Goal: Transaction & Acquisition: Obtain resource

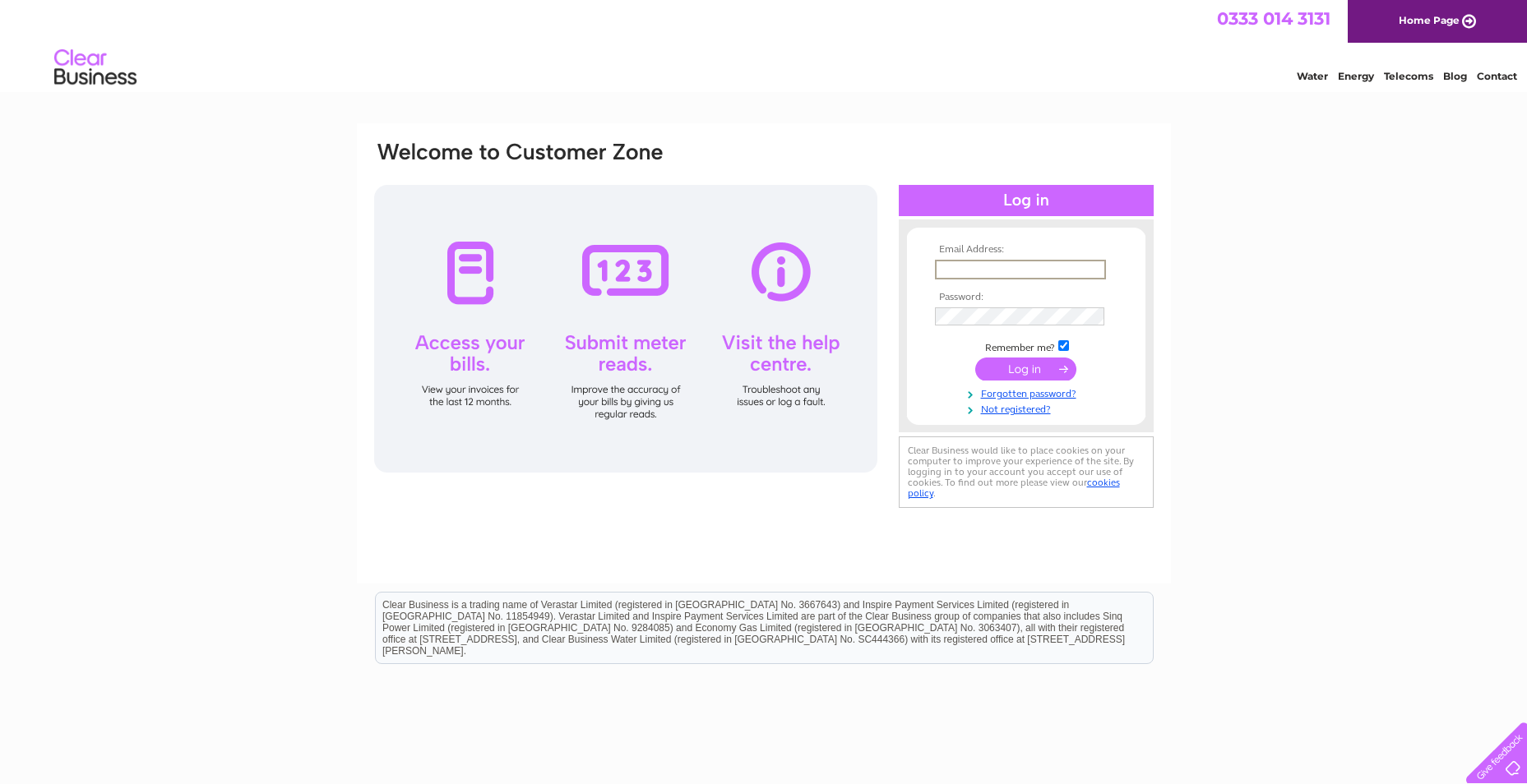
click at [964, 268] on input "text" at bounding box center [1021, 269] width 171 height 20
type input "shonaamurray@gmail.com"
click at [1031, 365] on input "submit" at bounding box center [1026, 369] width 101 height 23
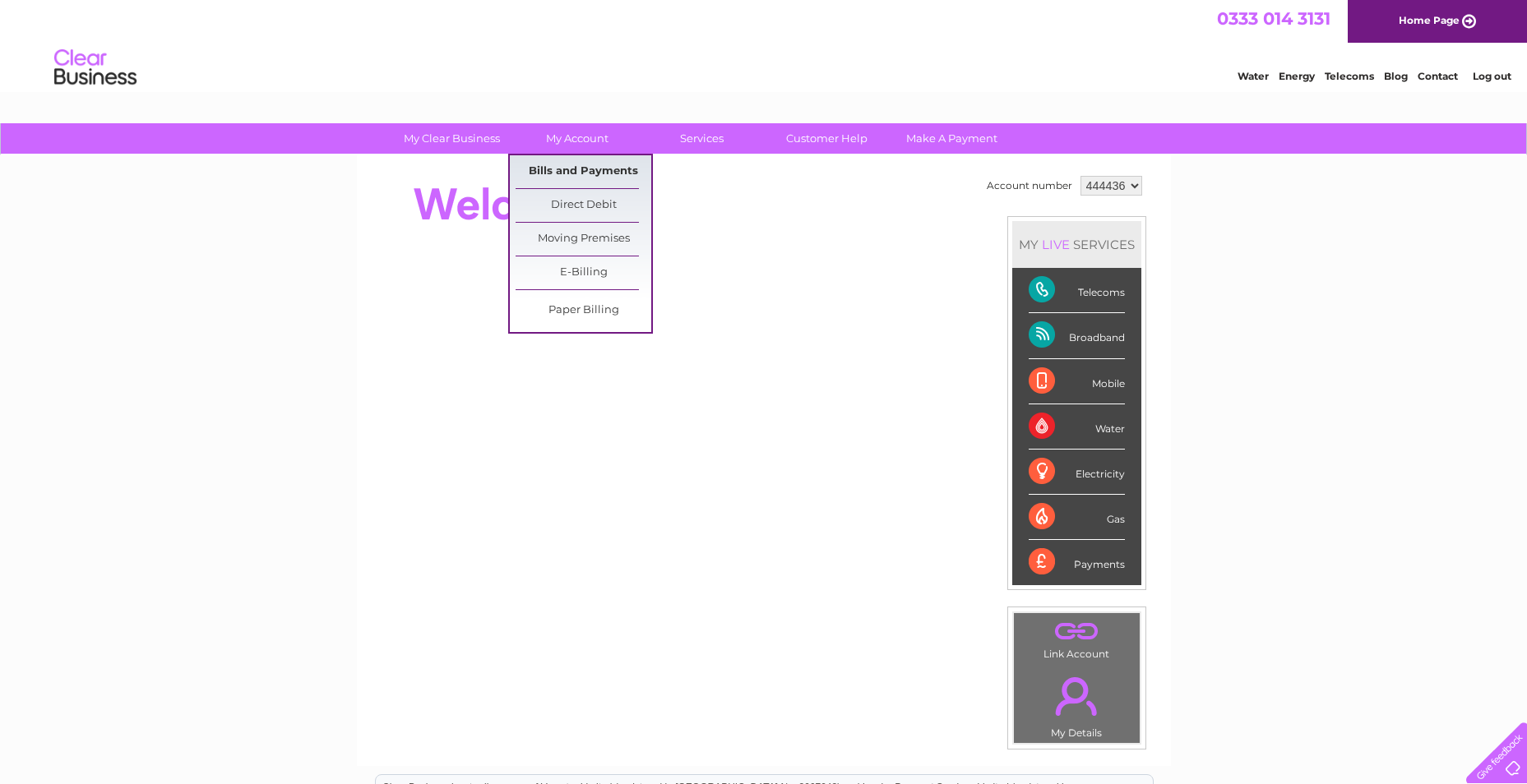
click at [585, 170] on link "Bills and Payments" at bounding box center [584, 172] width 136 height 33
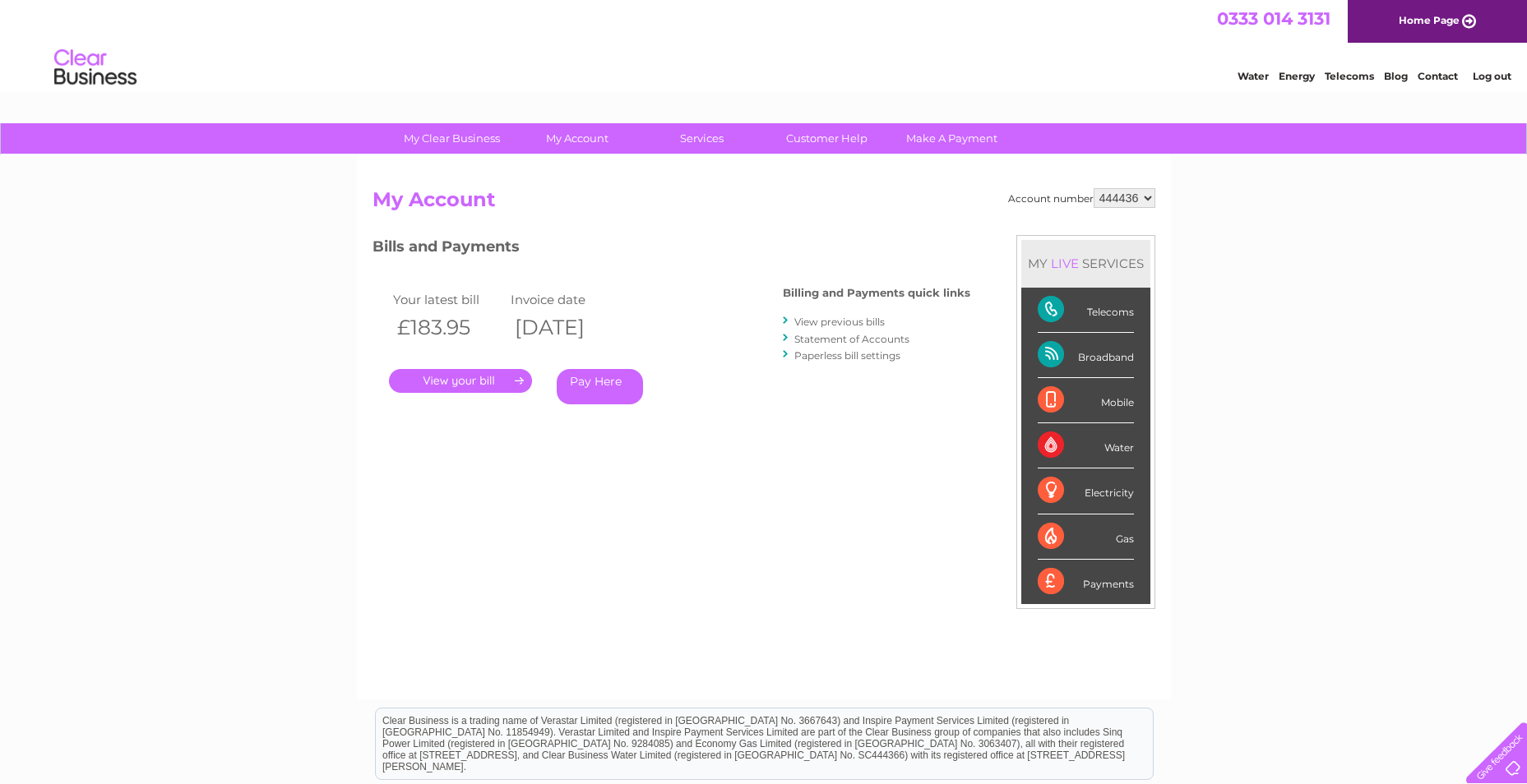
click at [464, 380] on link "." at bounding box center [461, 380] width 143 height 24
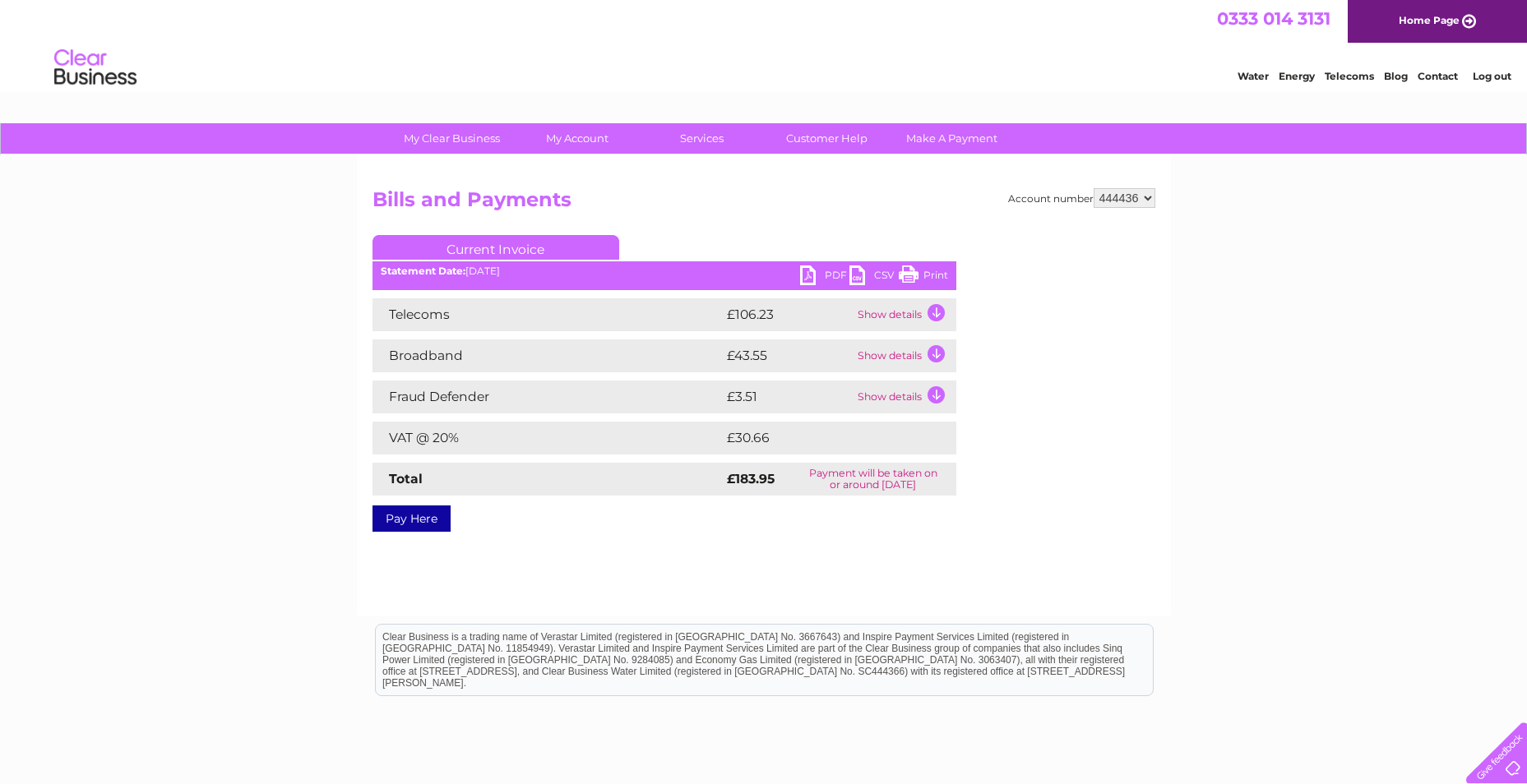
click at [812, 276] on link "PDF" at bounding box center [825, 276] width 50 height 24
click at [1489, 75] on link "Log out" at bounding box center [1492, 76] width 38 height 12
